Goal: Information Seeking & Learning: Learn about a topic

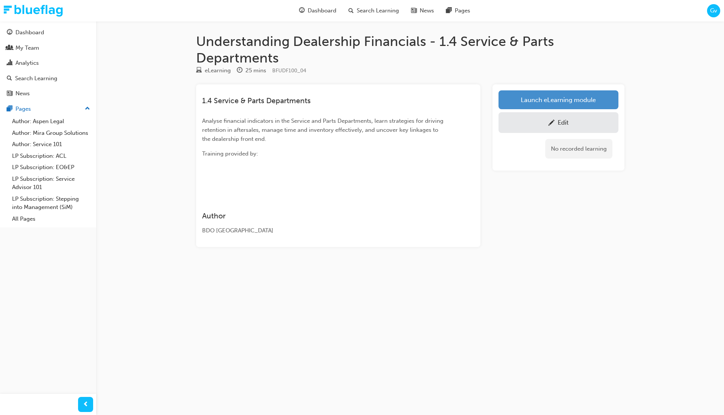
click at [553, 103] on link "Launch eLearning module" at bounding box center [558, 99] width 120 height 19
